Goal: Task Accomplishment & Management: Complete application form

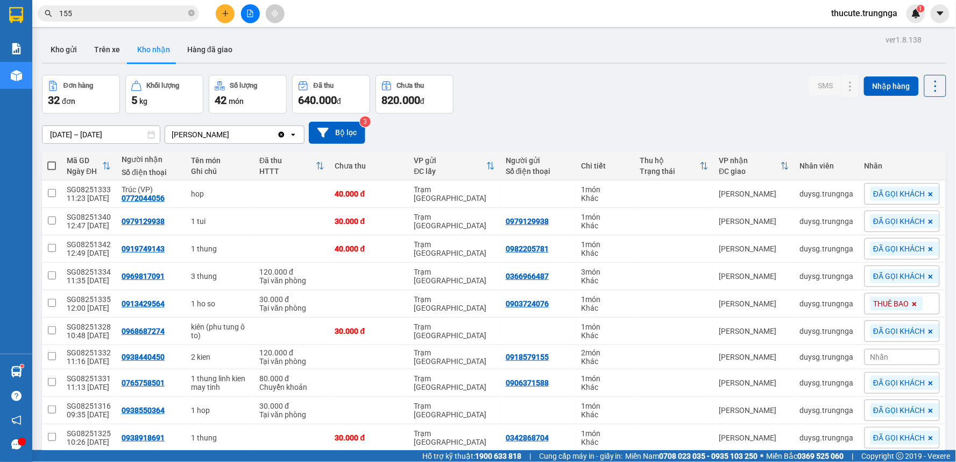
click at [224, 16] on icon "plus" at bounding box center [226, 14] width 8 height 8
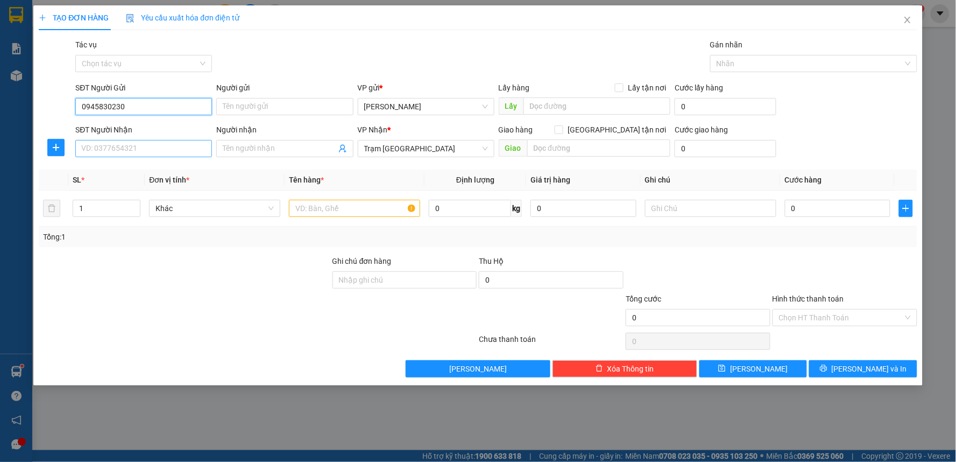
type input "0945830230"
click at [116, 146] on input "SĐT Người Nhận" at bounding box center [143, 148] width 137 height 17
type input "0933002565"
drag, startPoint x: 158, startPoint y: 170, endPoint x: 225, endPoint y: 138, distance: 73.9
click at [161, 167] on div "0933002565" at bounding box center [144, 170] width 124 height 12
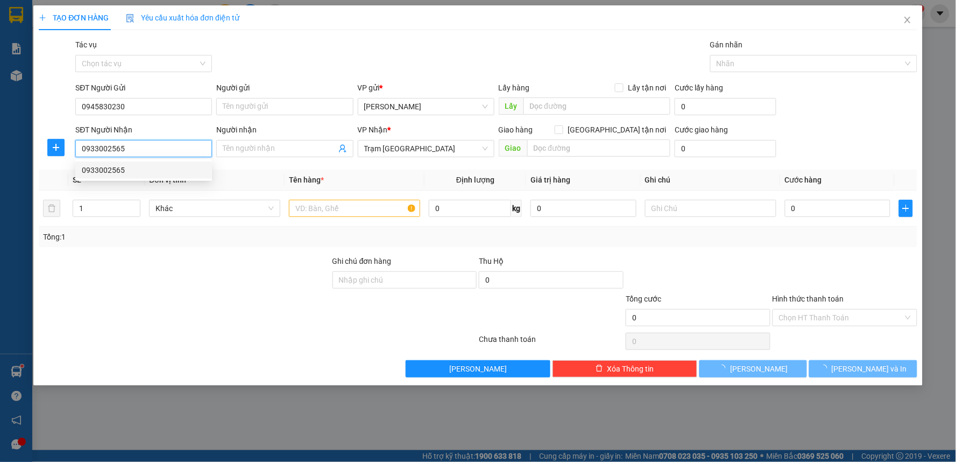
type input "30.000"
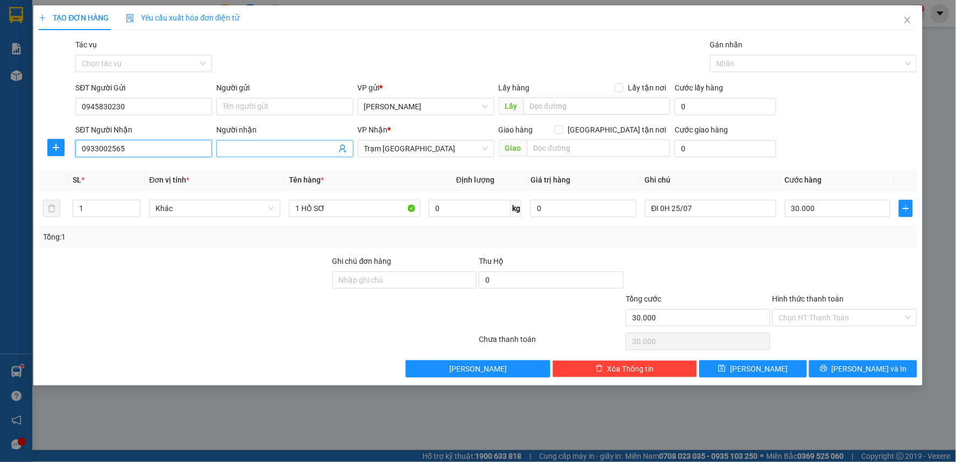
type input "0933002565"
click at [256, 144] on input "Người nhận" at bounding box center [279, 149] width 113 height 12
type input "CẬU TÀI"
click at [353, 196] on td "1 HỒ SƠ" at bounding box center [355, 208] width 140 height 36
click at [349, 187] on th "Tên hàng *" at bounding box center [355, 179] width 140 height 21
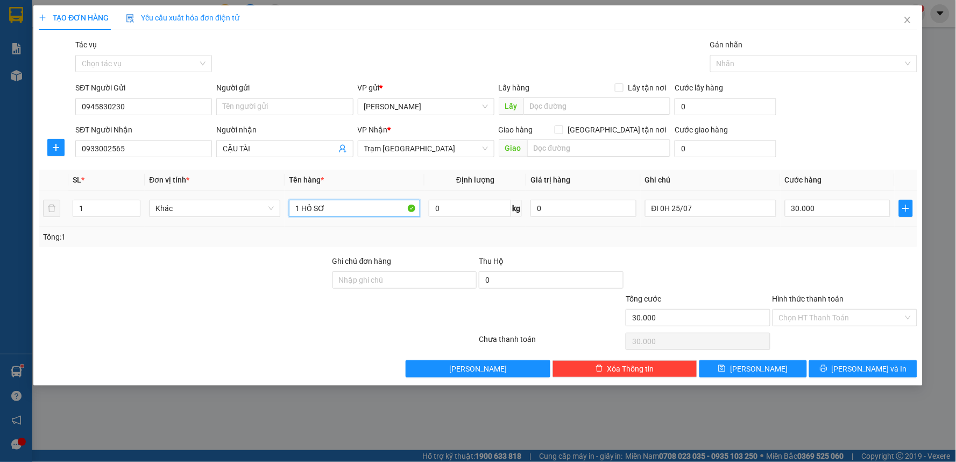
click at [342, 206] on input "1 HỒ SƠ" at bounding box center [354, 208] width 131 height 17
type input "1"
type input "2T [PERSON_NAME]"
click at [818, 206] on input "30.000" at bounding box center [838, 208] width 106 height 17
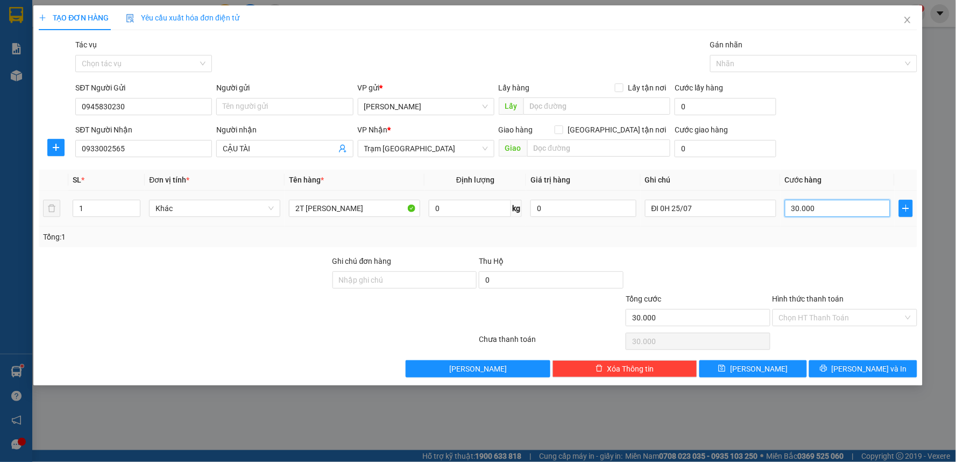
type input "4"
type input "40"
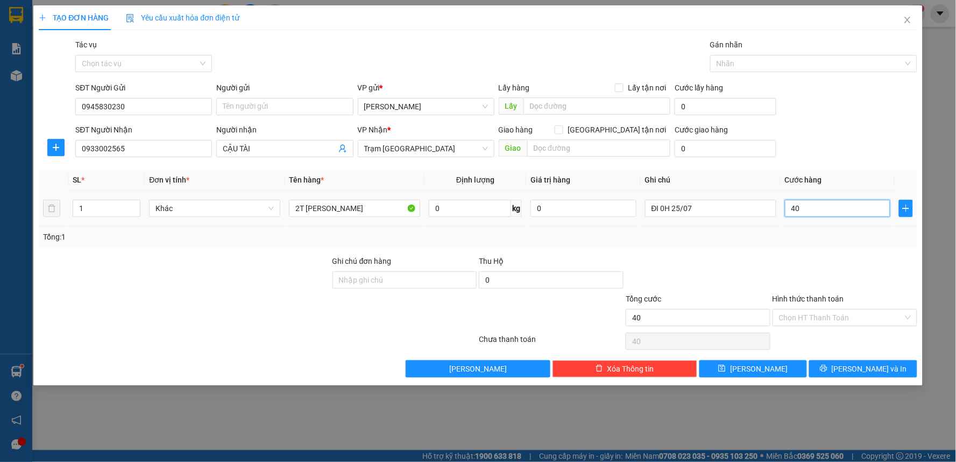
type input "40"
type input "40.000"
click at [822, 222] on td "40.000" at bounding box center [838, 208] width 115 height 36
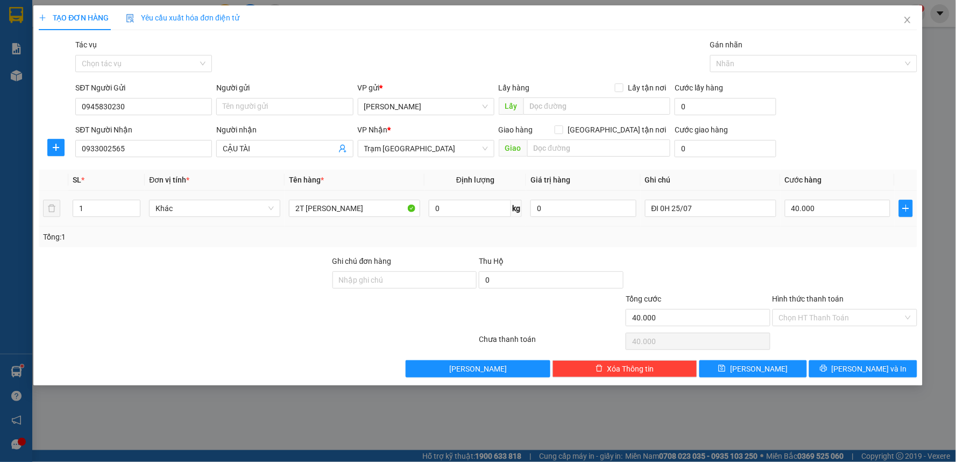
click at [811, 219] on td "40.000" at bounding box center [838, 208] width 115 height 36
click at [813, 215] on input "40.000" at bounding box center [838, 208] width 106 height 17
type input "8"
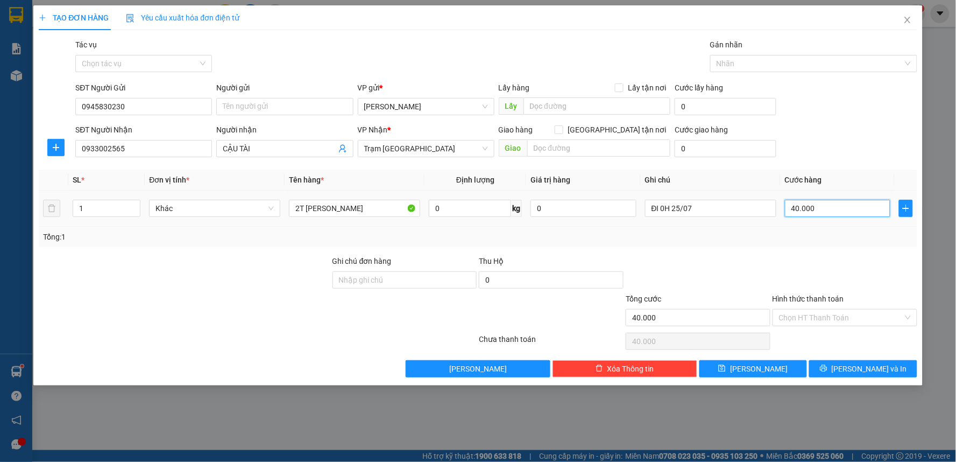
type input "8"
type input "80"
type input "80.000"
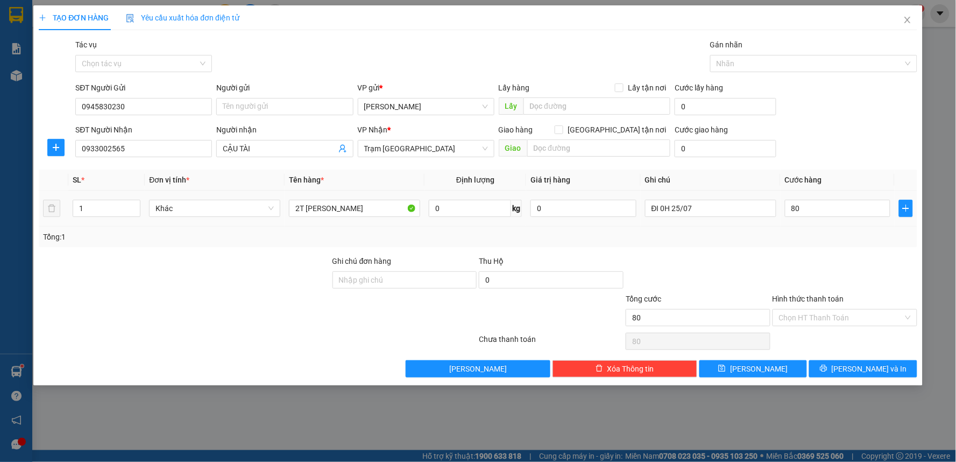
type input "80.000"
drag, startPoint x: 807, startPoint y: 235, endPoint x: 756, endPoint y: 240, distance: 51.4
click at [807, 235] on div "Tổng: 1" at bounding box center [478, 237] width 870 height 12
type input "2"
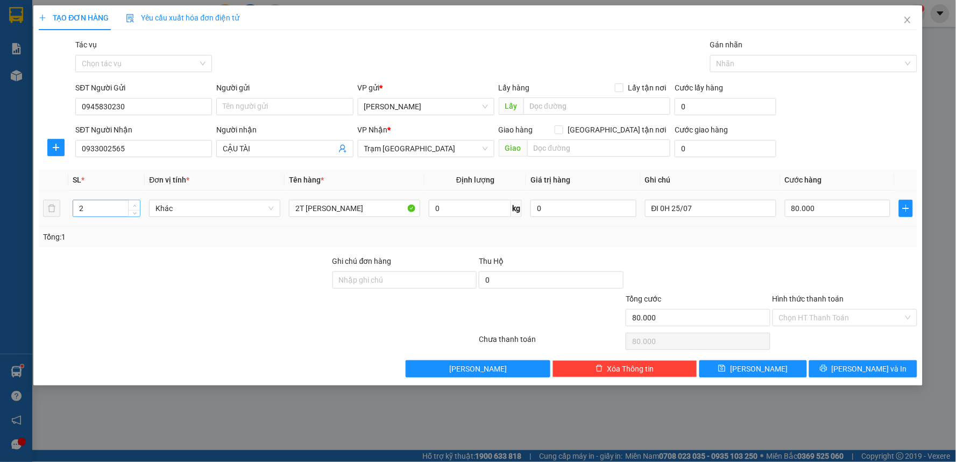
click at [133, 205] on icon "up" at bounding box center [135, 206] width 4 height 4
click at [579, 237] on div "Tổng: 2" at bounding box center [478, 237] width 870 height 12
click at [713, 199] on div "ĐI 0H 25/07" at bounding box center [710, 208] width 131 height 22
click at [712, 201] on input "ĐI 0H 25/07" at bounding box center [710, 208] width 131 height 17
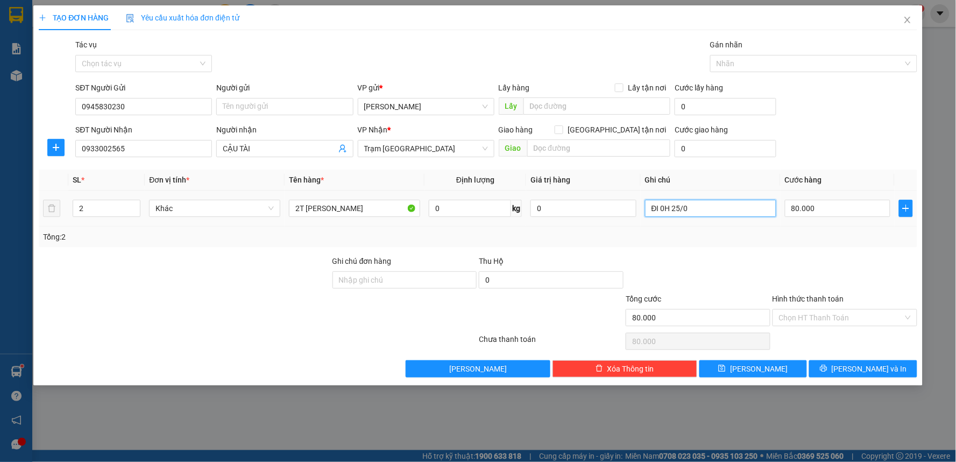
type input "ĐI 0H 25/0"
click at [699, 222] on td "ĐI 0H 25/0" at bounding box center [711, 208] width 140 height 36
click at [699, 216] on input "ĐI 0H 25/0" at bounding box center [710, 208] width 131 height 17
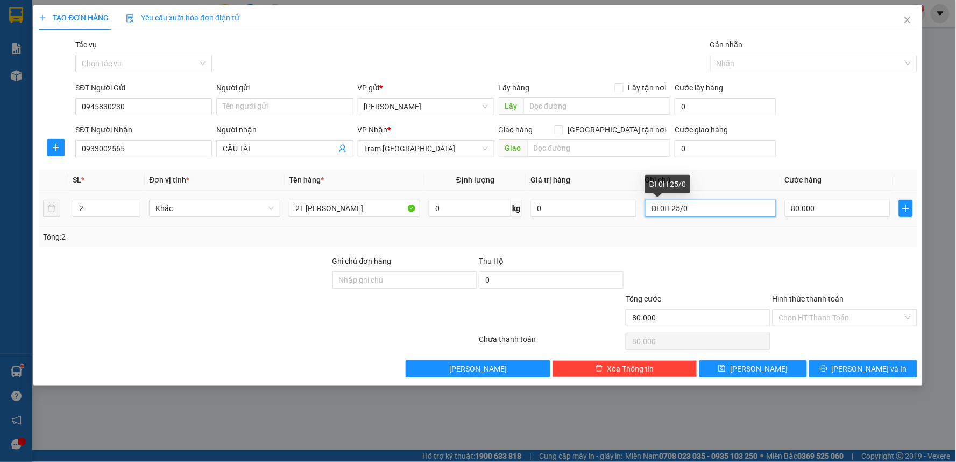
click at [700, 216] on input "ĐI 0H 25/0" at bounding box center [710, 208] width 131 height 17
click at [819, 316] on input "Hình thức thanh toán" at bounding box center [841, 317] width 124 height 16
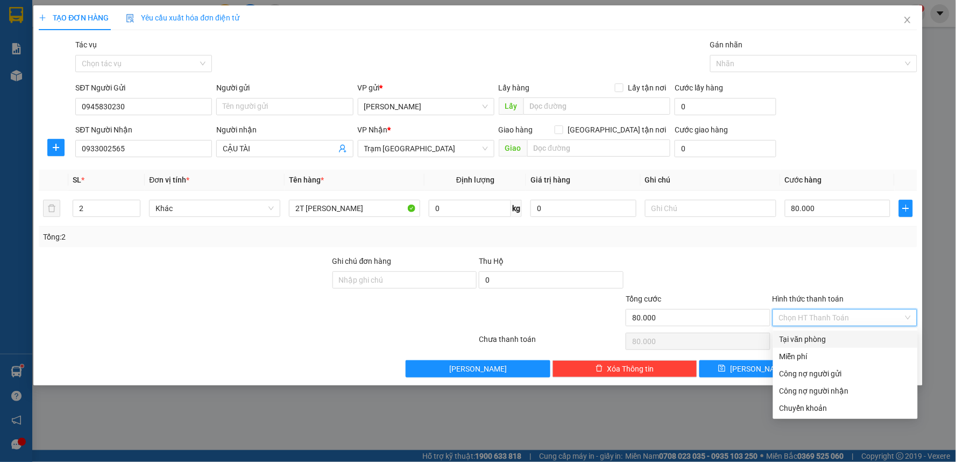
click at [804, 340] on div "Tại văn phòng" at bounding box center [845, 339] width 132 height 12
type input "0"
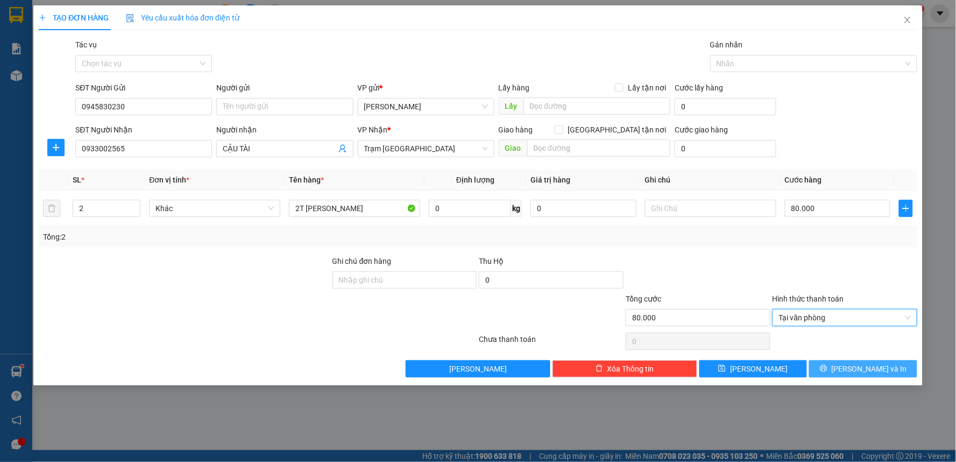
click at [873, 368] on span "[PERSON_NAME] và In" at bounding box center [869, 369] width 75 height 12
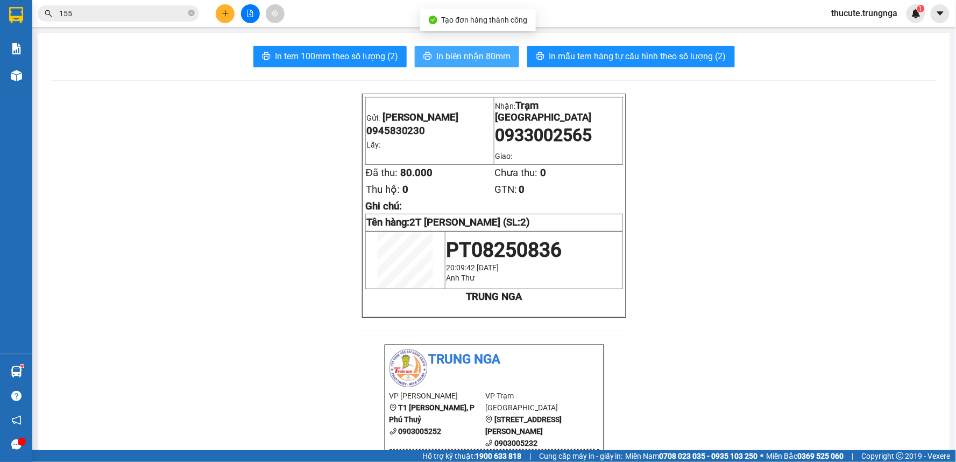
click at [457, 52] on span "In biên nhận 80mm" at bounding box center [473, 55] width 74 height 13
